Goal: Check status: Check status

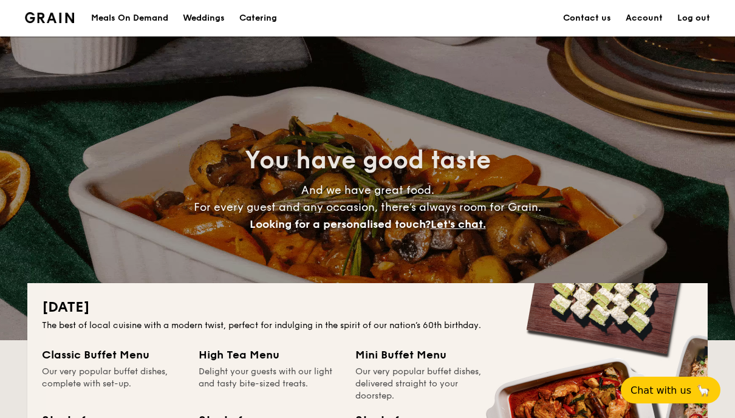
click at [645, 19] on link "Account" at bounding box center [643, 18] width 37 height 36
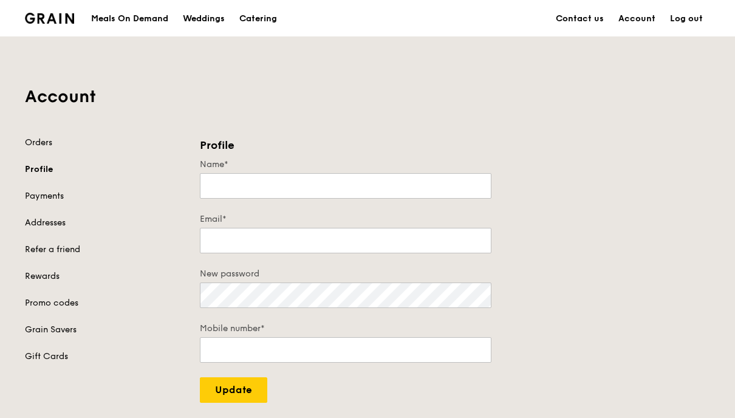
type input "Angelique"
type input "[EMAIL_ADDRESS][DOMAIN_NAME]"
type input "90022309"
click at [37, 145] on link "Orders" at bounding box center [104, 143] width 160 height 12
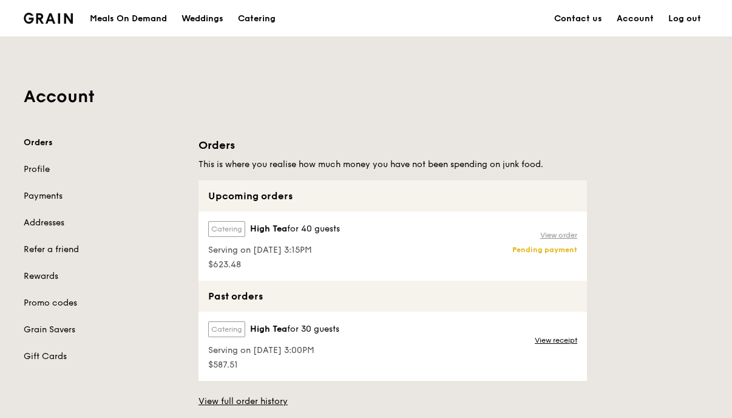
click at [552, 239] on link "View order" at bounding box center [558, 235] width 37 height 10
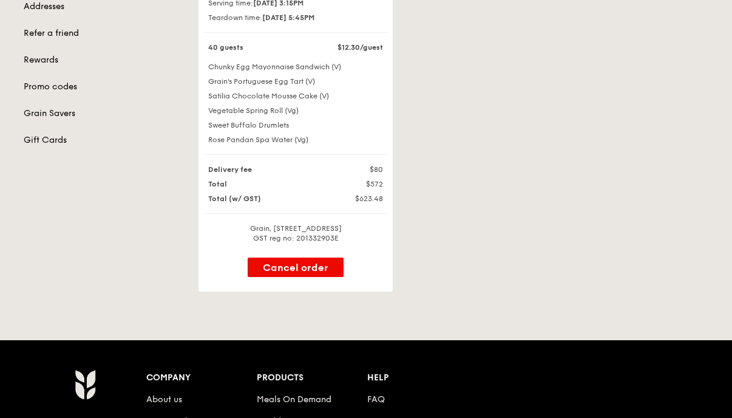
scroll to position [135, 0]
